Goal: Information Seeking & Learning: Find specific fact

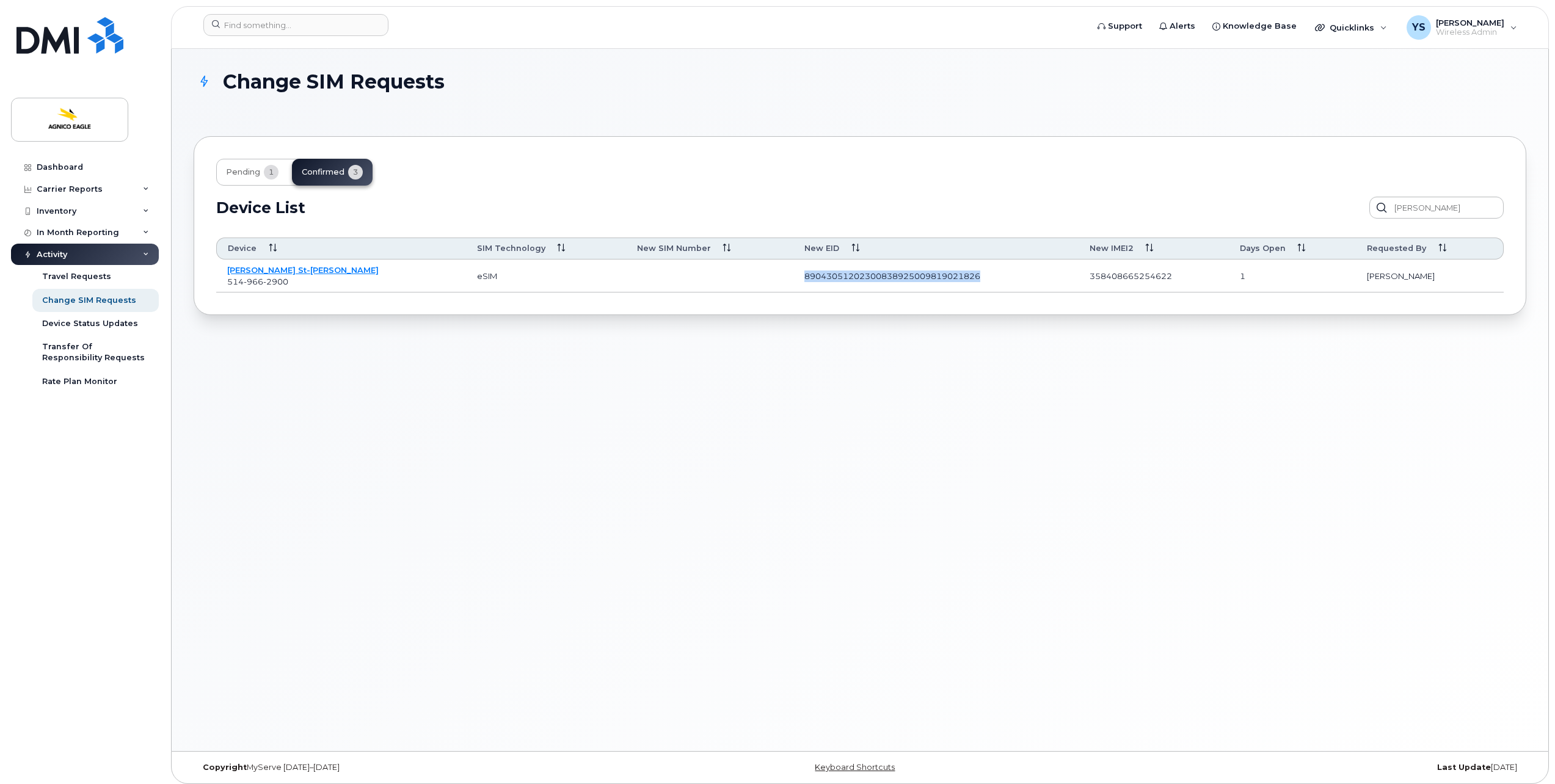
drag, startPoint x: 885, startPoint y: 274, endPoint x: 717, endPoint y: 276, distance: 168.0
click at [794, 276] on td "89043051202300838925009819021826" at bounding box center [936, 276] width 285 height 33
copy td "89043051202300838925009819021826"
drag, startPoint x: 1135, startPoint y: 271, endPoint x: 1040, endPoint y: 278, distance: 95.3
click at [1079, 278] on td "358408665254622" at bounding box center [1153, 276] width 150 height 33
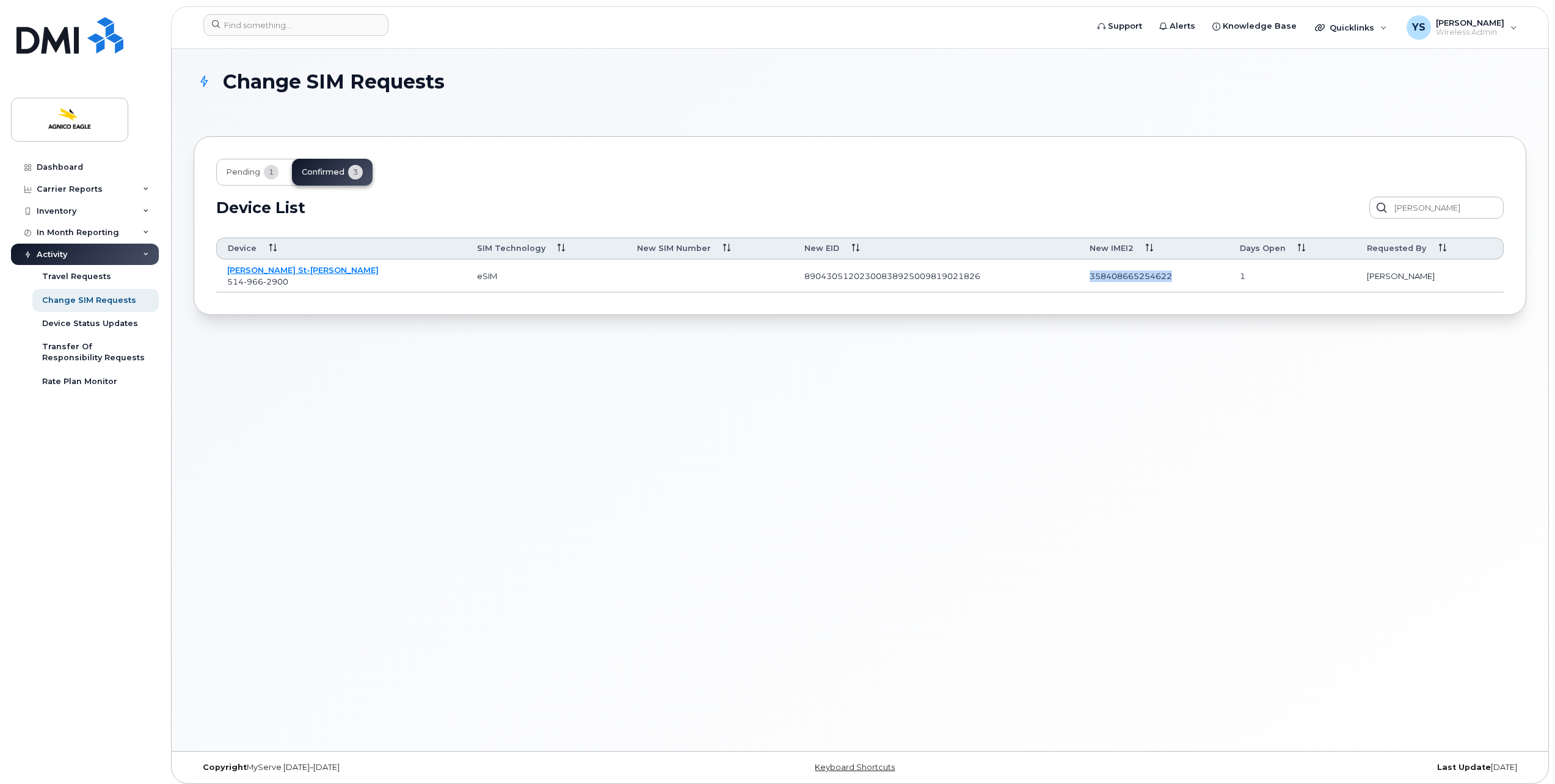
copy td "358408665254622"
click at [65, 206] on div "Inventory" at bounding box center [56, 210] width 39 height 10
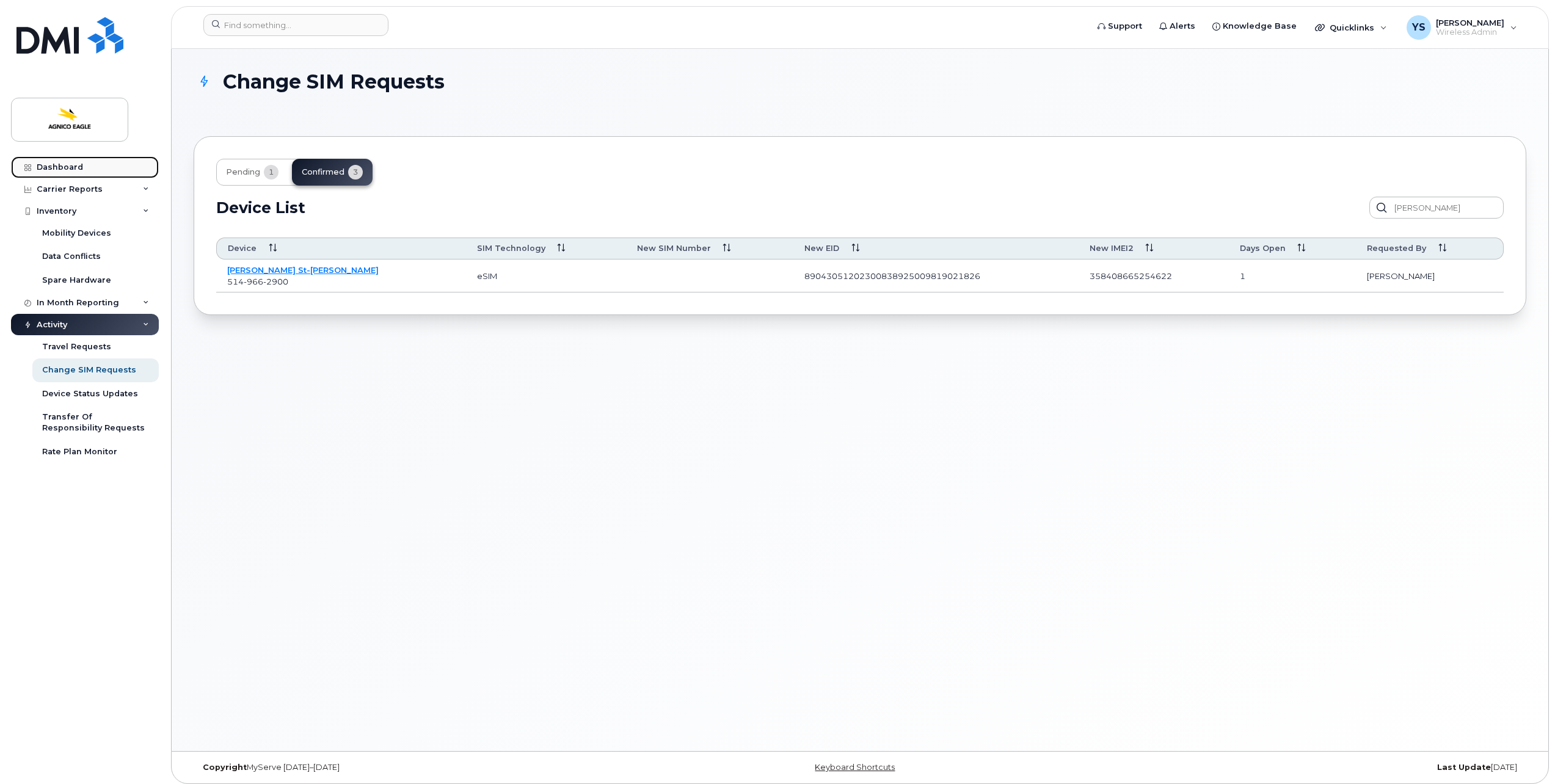
click at [74, 167] on div "Dashboard" at bounding box center [60, 167] width 46 height 10
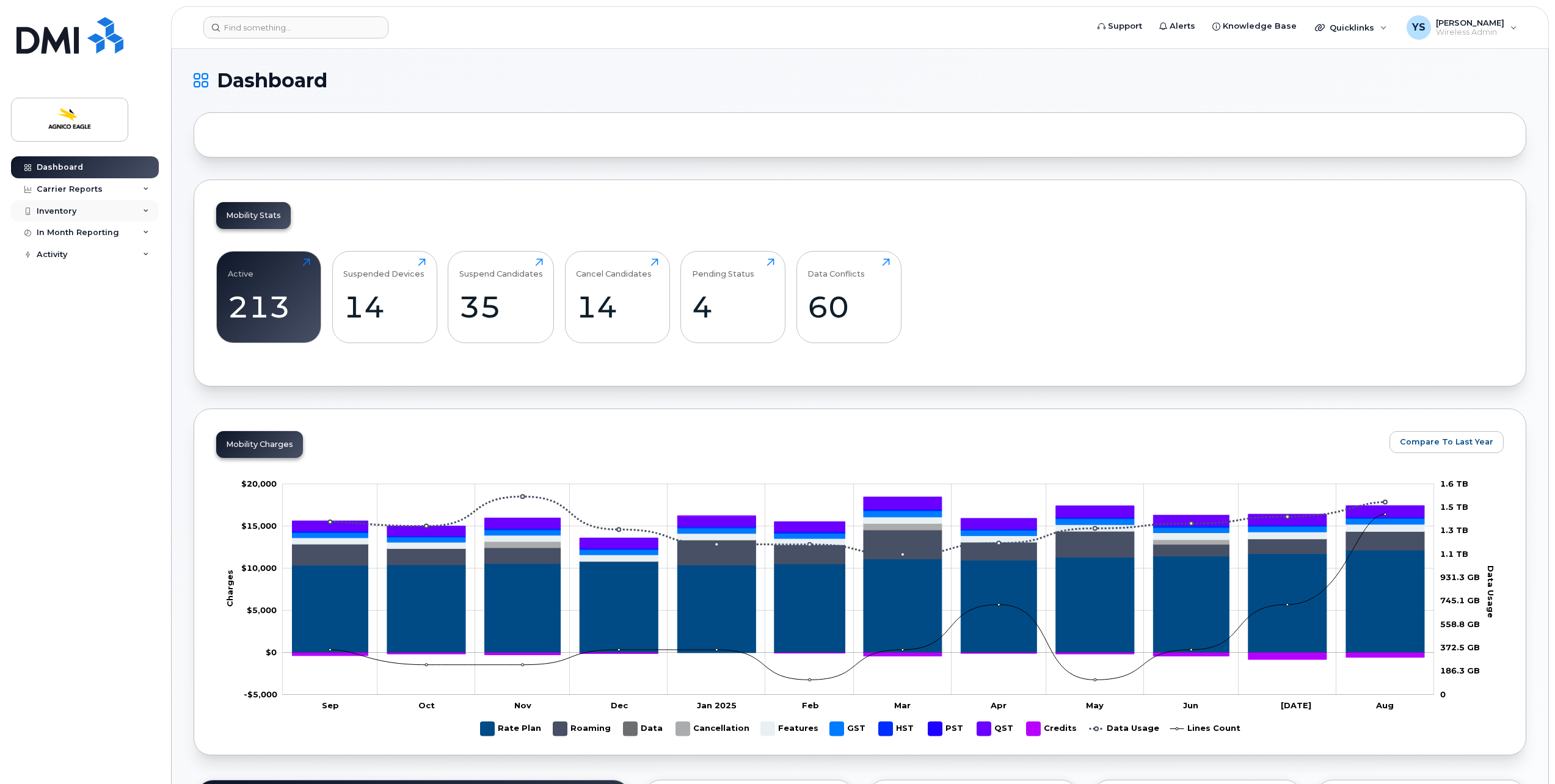
click at [71, 211] on div "Inventory" at bounding box center [56, 210] width 39 height 10
click at [82, 230] on div "Mobility Devices" at bounding box center [76, 233] width 69 height 11
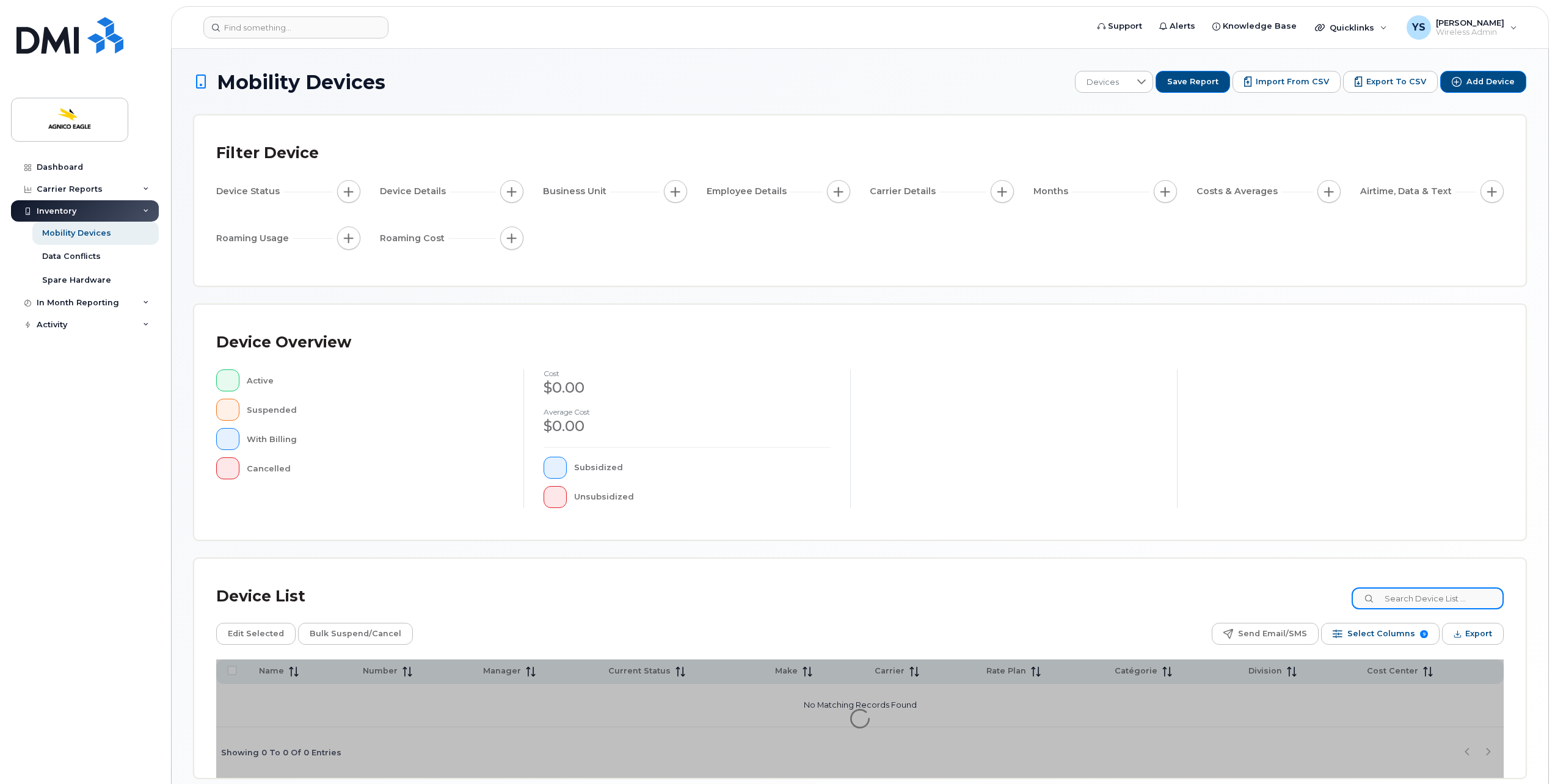
click at [1435, 588] on input at bounding box center [1427, 598] width 152 height 22
type input "[PERSON_NAME]"
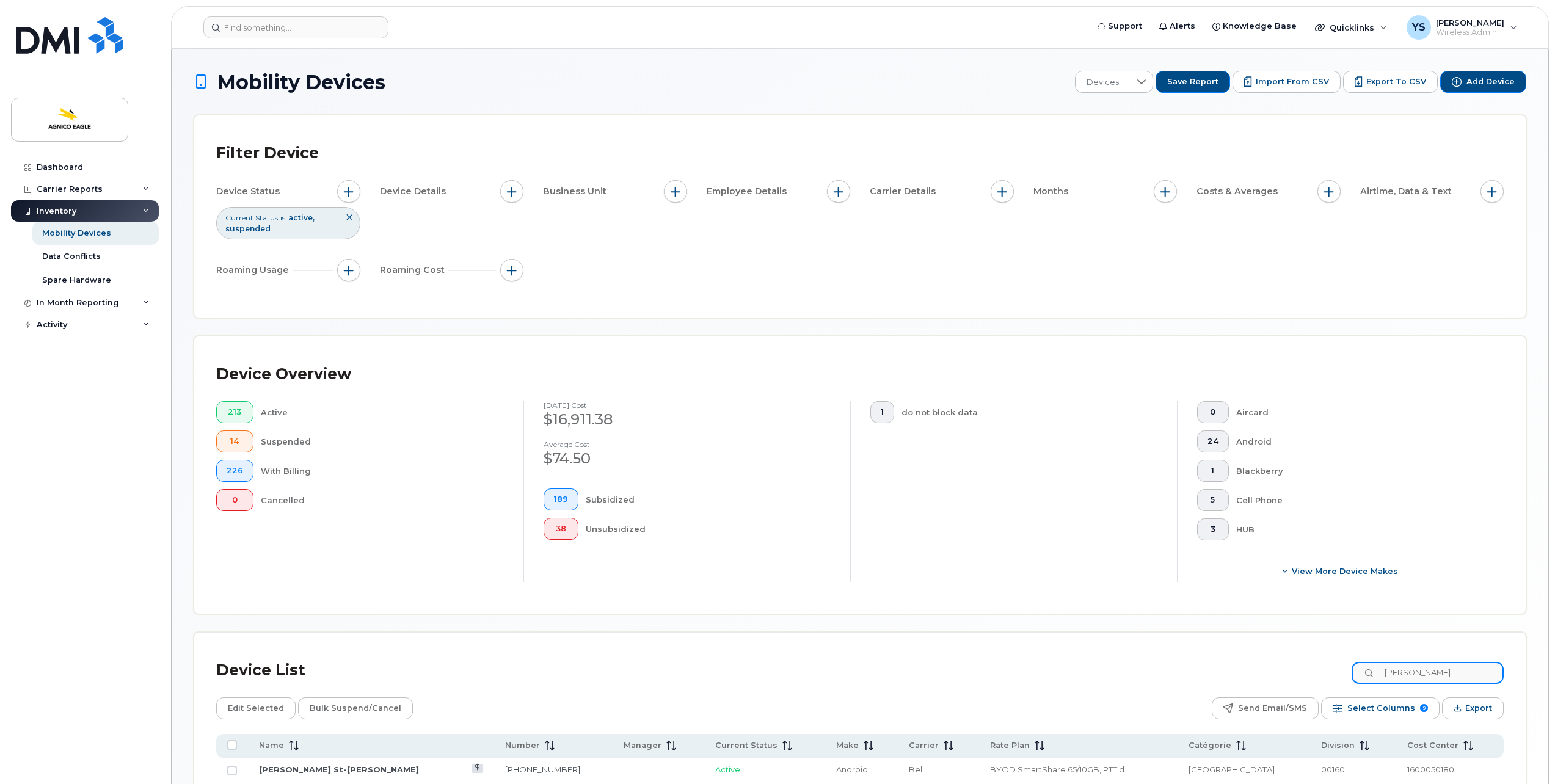
scroll to position [132, 0]
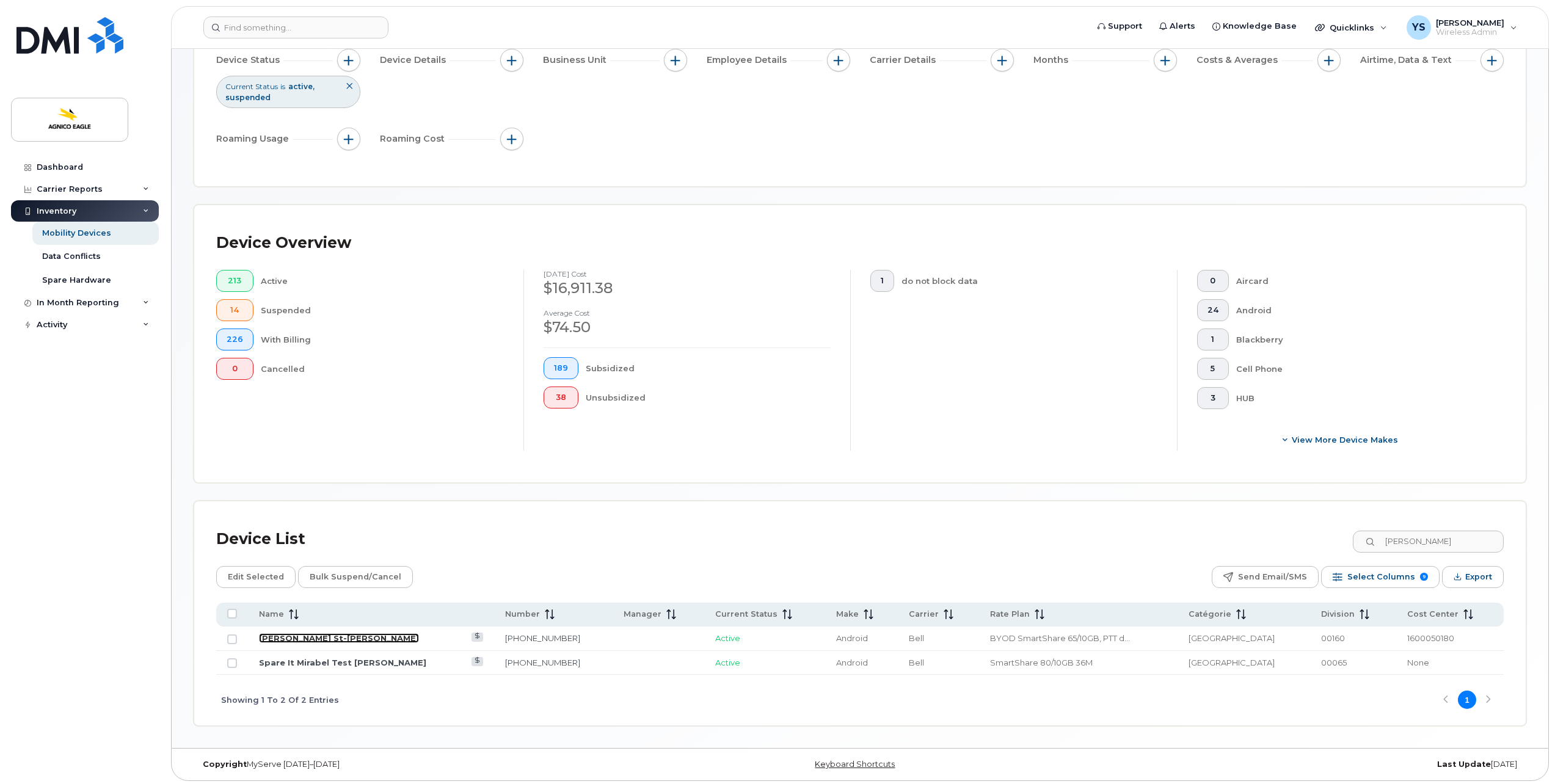
click at [301, 635] on link "[PERSON_NAME] St-[PERSON_NAME]" at bounding box center [339, 638] width 160 height 10
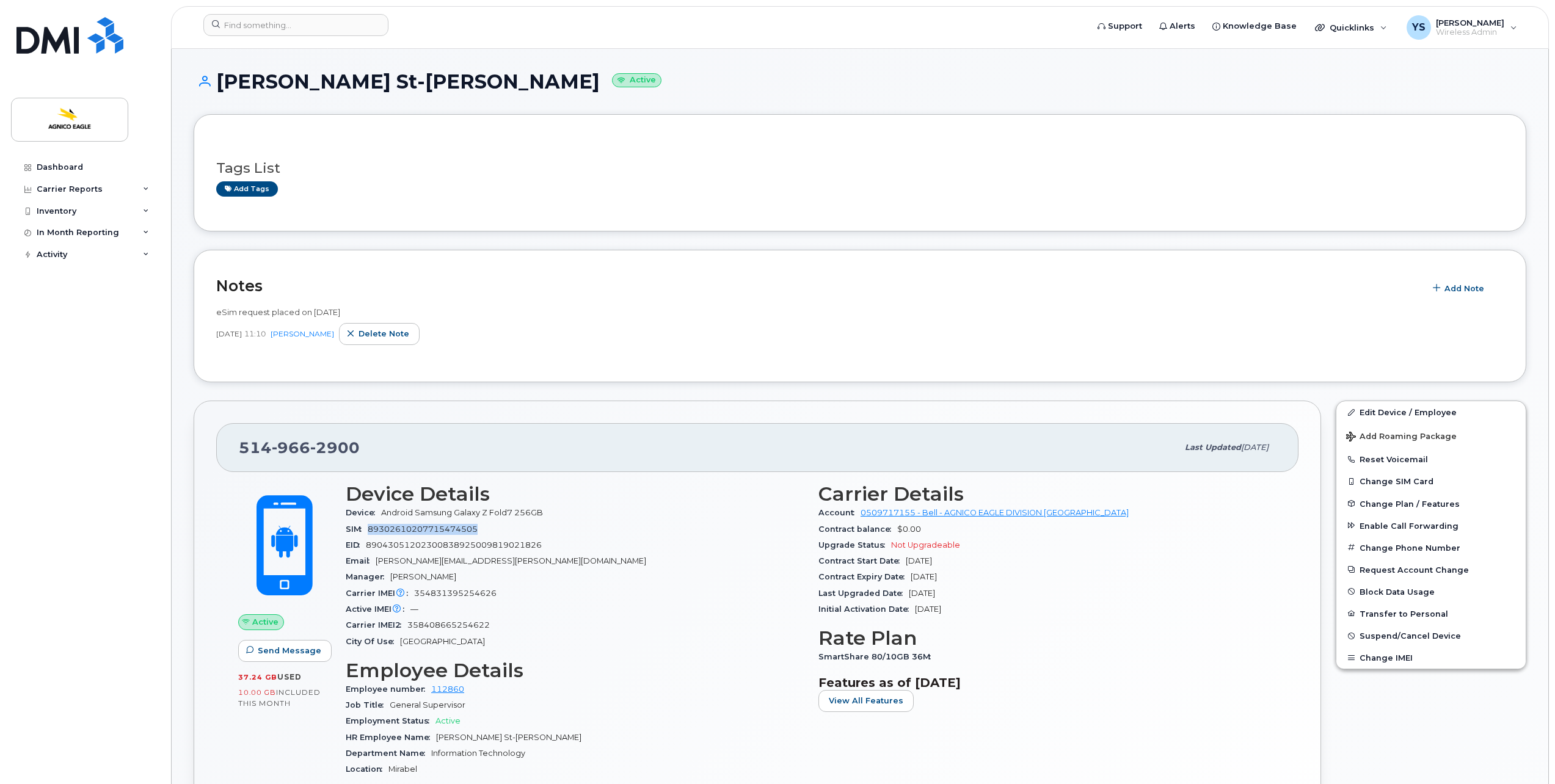
drag, startPoint x: 482, startPoint y: 528, endPoint x: 366, endPoint y: 529, distance: 116.0
click at [366, 529] on div "SIM 89302610207715474505" at bounding box center [574, 530] width 458 height 16
copy span "89302610207715474505"
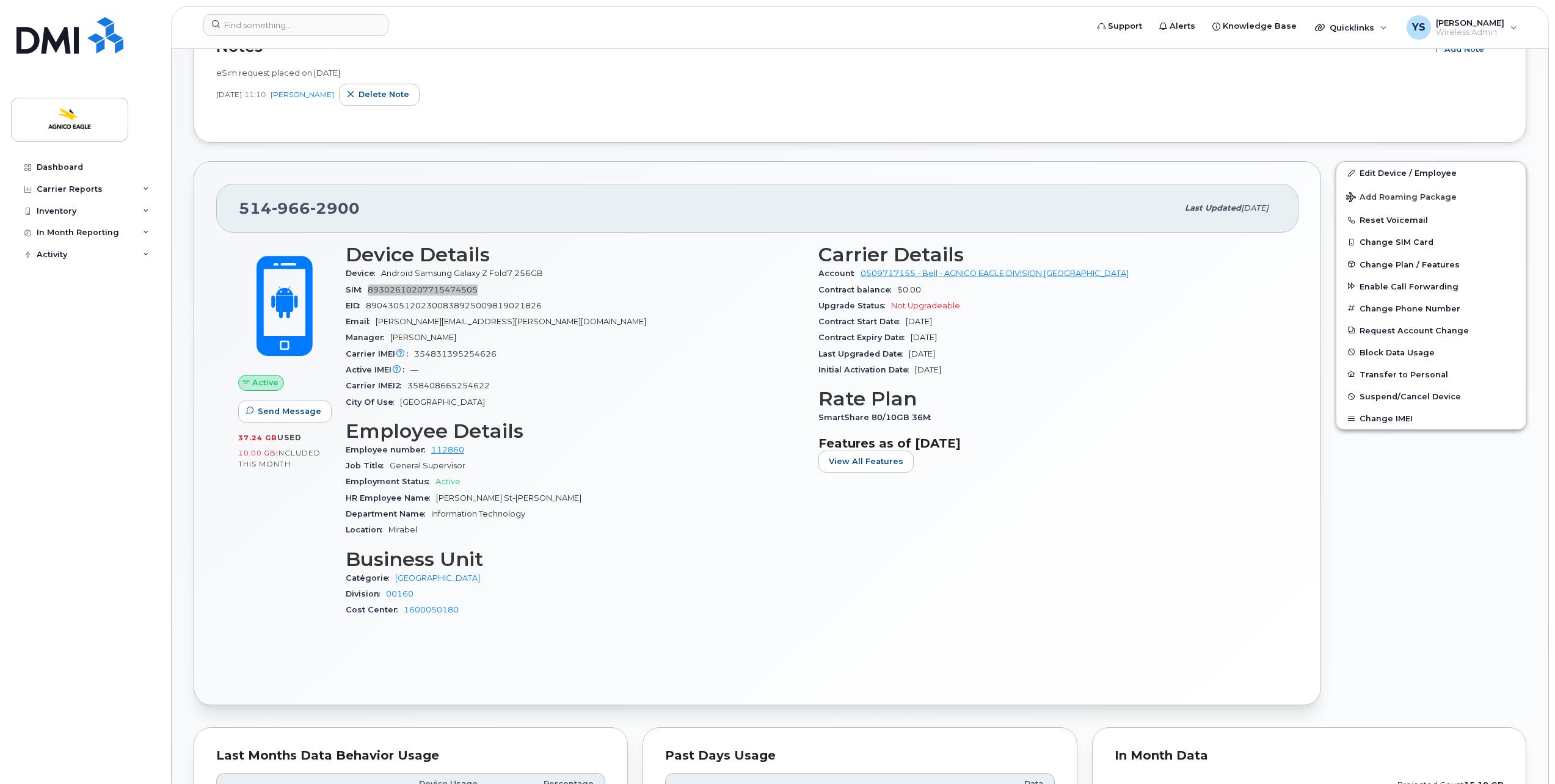
scroll to position [245, 0]
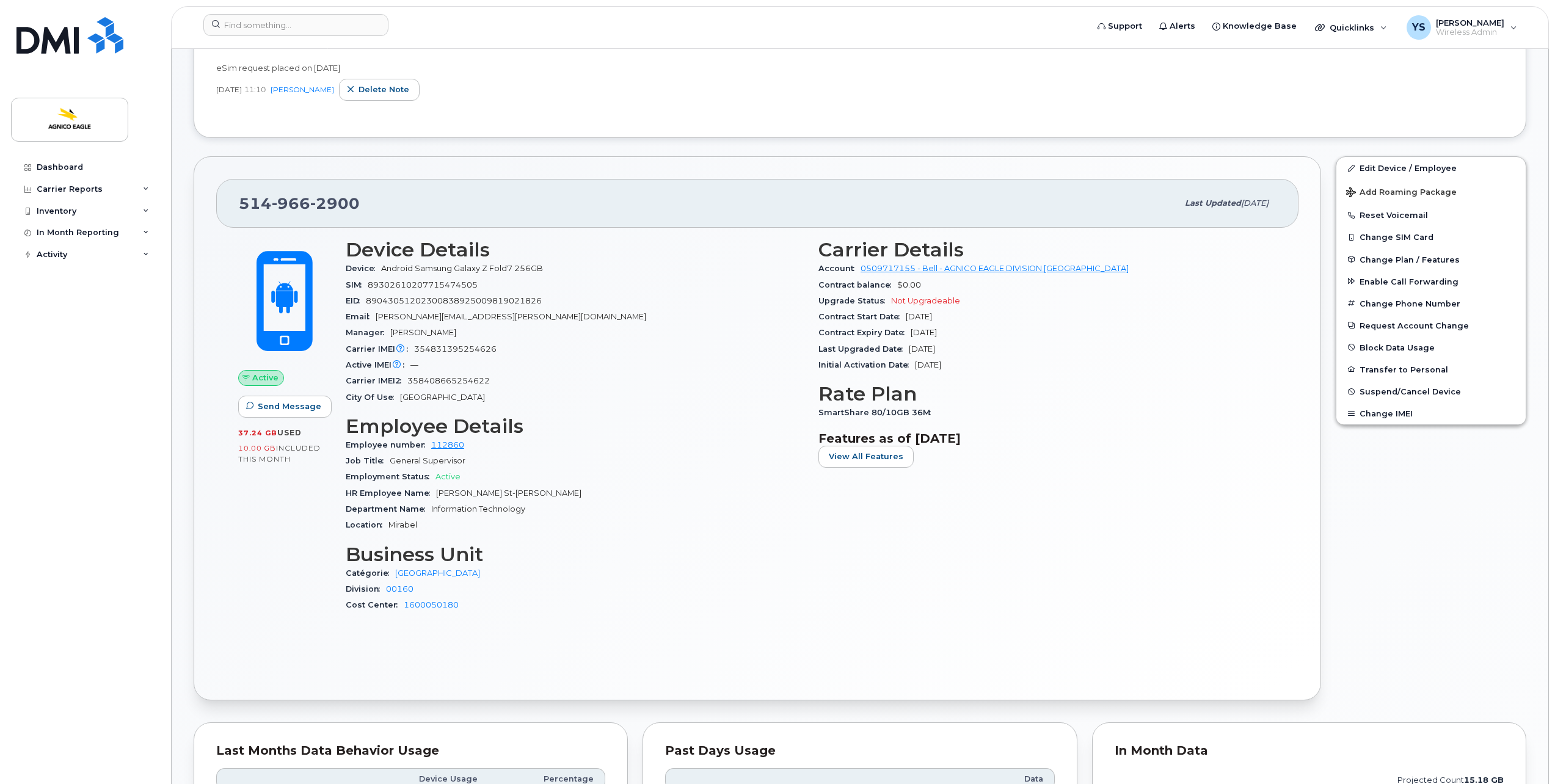
drag, startPoint x: 659, startPoint y: 66, endPoint x: 798, endPoint y: 1, distance: 153.4
click at [660, 66] on div "eSim request placed on Sept 15 2025" at bounding box center [860, 68] width 1288 height 11
